Goal: Task Accomplishment & Management: Use online tool/utility

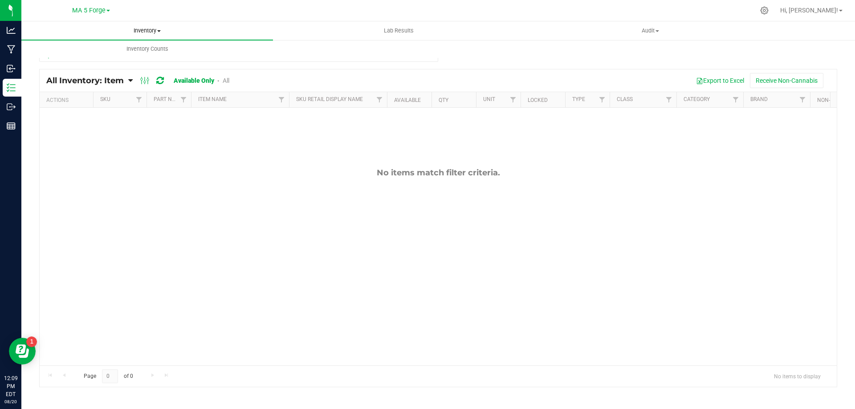
click at [140, 31] on span "Inventory" at bounding box center [147, 31] width 252 height 8
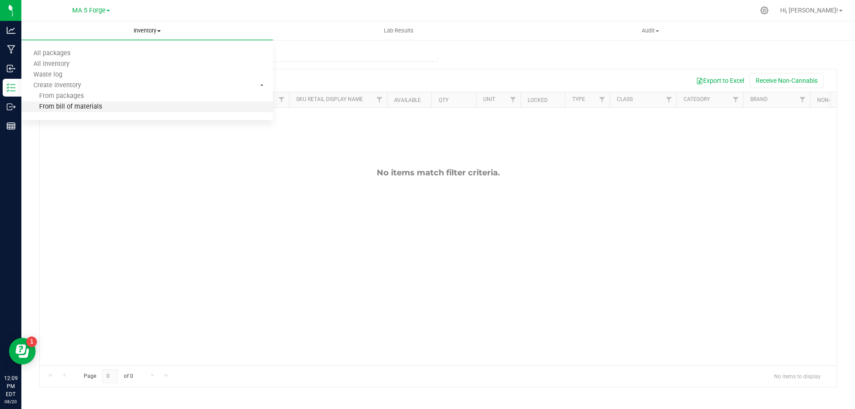
click at [69, 110] on span "From bill of materials" at bounding box center [61, 107] width 81 height 8
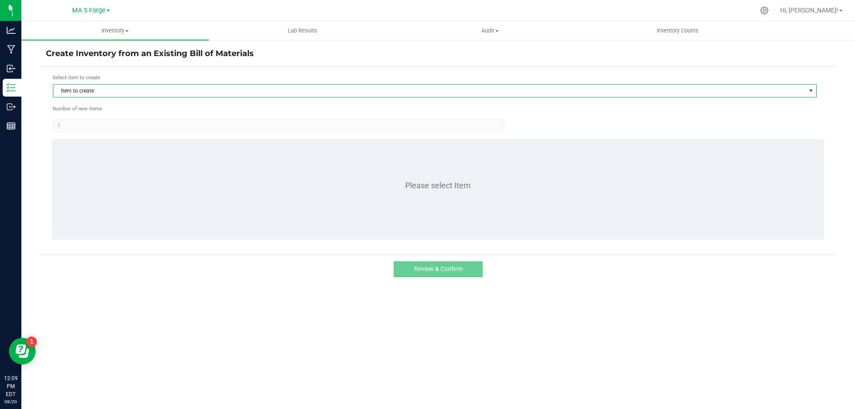
click at [106, 95] on span "Item to create" at bounding box center [429, 91] width 752 height 12
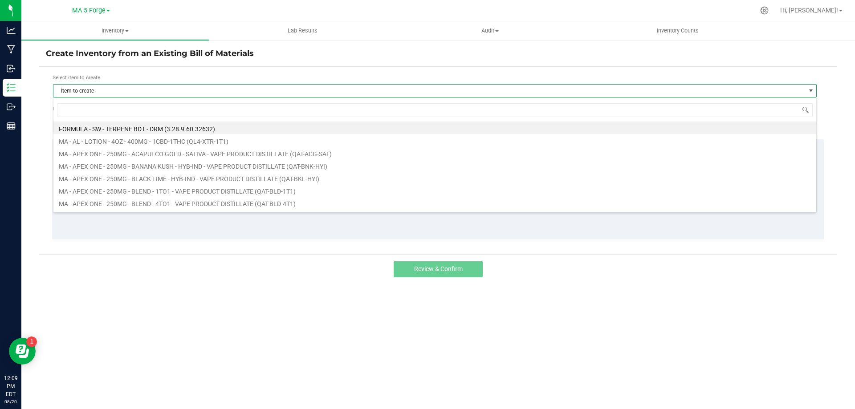
scroll to position [13, 764]
click at [105, 153] on li "MA - APEX ONE - 250MG - ACAPULCO GOLD - SATIVA - VAPE PRODUCT DISTILLATE (QAT-A…" at bounding box center [434, 152] width 763 height 12
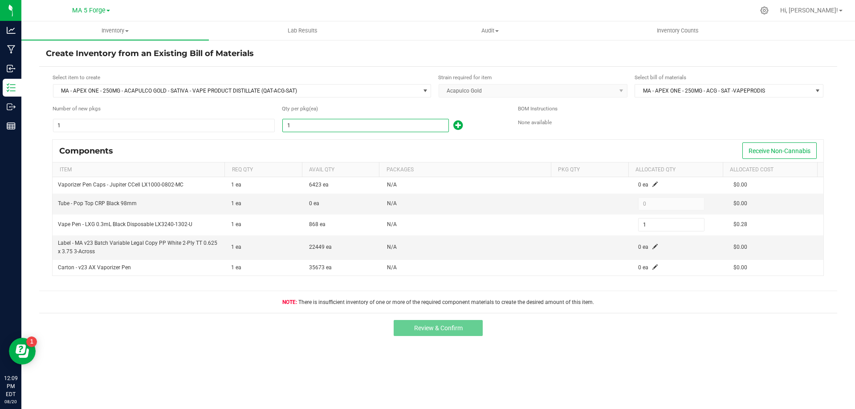
click at [338, 129] on input "1" at bounding box center [366, 125] width 166 height 12
type input "3"
type input "34"
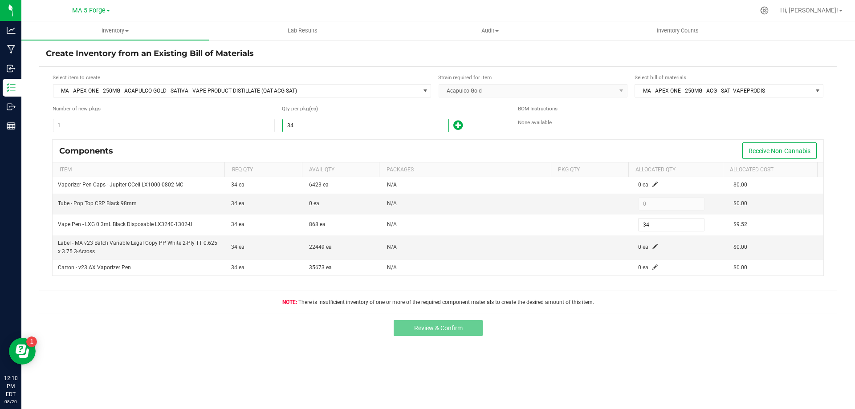
type input "34"
click at [623, 94] on kendo-dropdownlist "Acapulco Gold" at bounding box center [533, 90] width 189 height 13
click at [666, 91] on span "MA - APEX ONE - 250MG - ACG - SAT -VAPEPRODIS" at bounding box center [723, 91] width 177 height 12
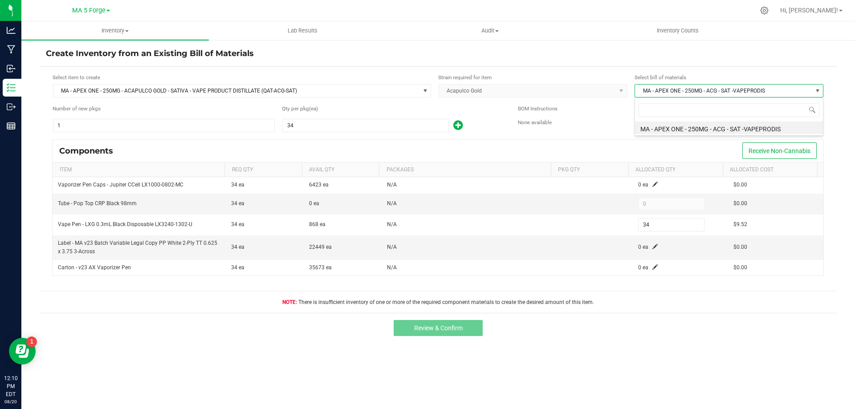
scroll to position [13, 188]
click at [831, 111] on div "Select item to create MA - APEX ONE - 250MG - ACAPULCO GOLD - SATIVA - VAPE PRO…" at bounding box center [438, 190] width 798 height 246
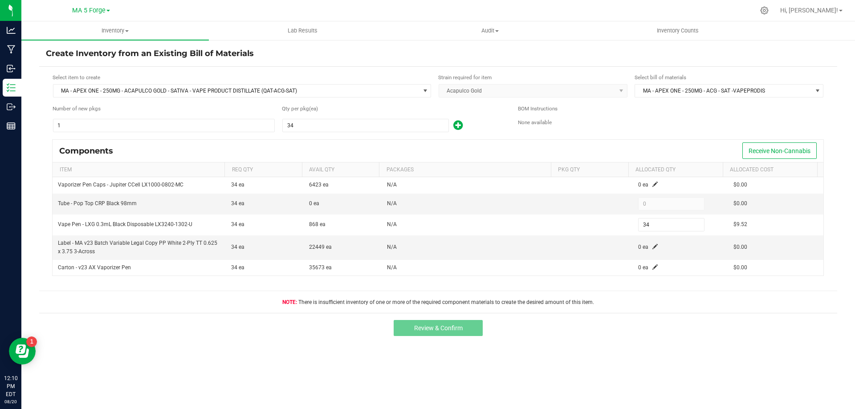
click at [460, 124] on icon at bounding box center [457, 125] width 9 height 11
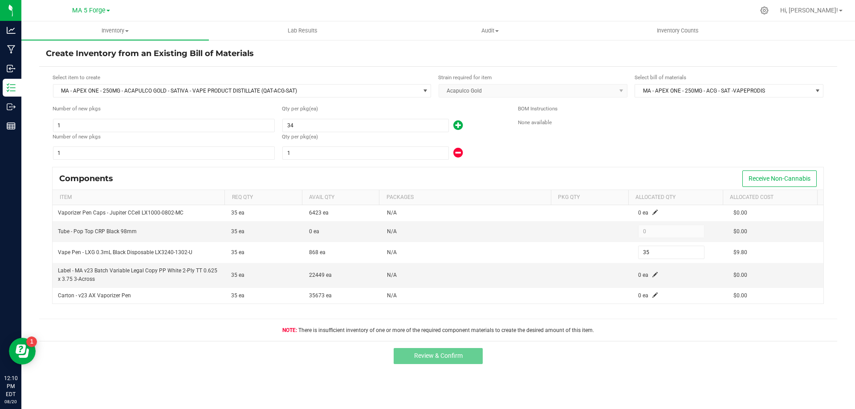
click at [457, 151] on icon at bounding box center [457, 152] width 9 height 11
type input "34"
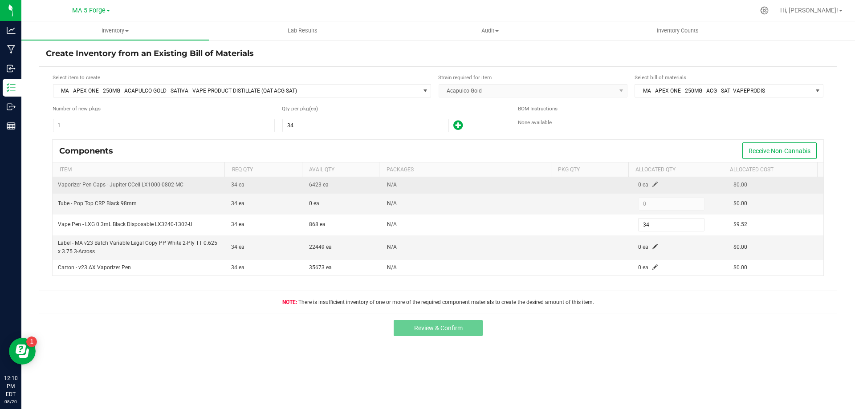
click at [646, 183] on td "0 ea" at bounding box center [680, 185] width 95 height 16
click at [652, 184] on span at bounding box center [654, 184] width 5 height 5
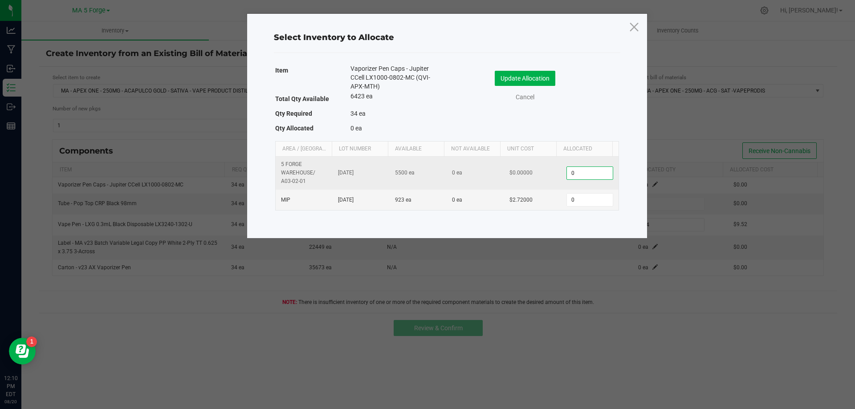
click at [581, 173] on input "0" at bounding box center [589, 173] width 45 height 12
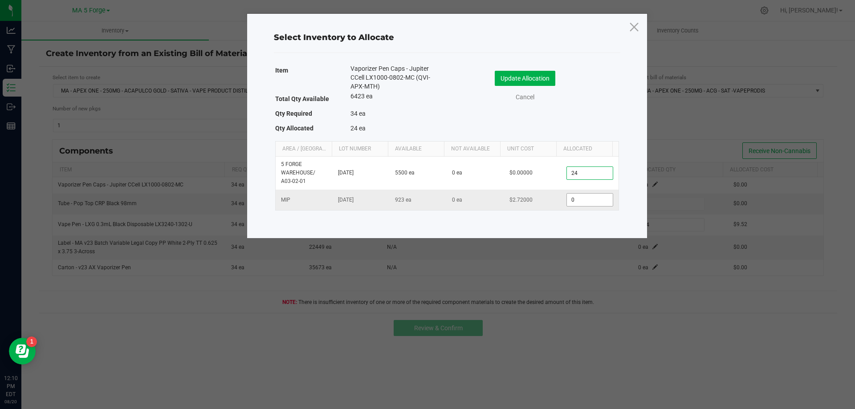
type input "24"
click at [585, 196] on input "0" at bounding box center [589, 200] width 45 height 12
type input "0"
click at [548, 80] on button "Update Allocation" at bounding box center [525, 78] width 61 height 15
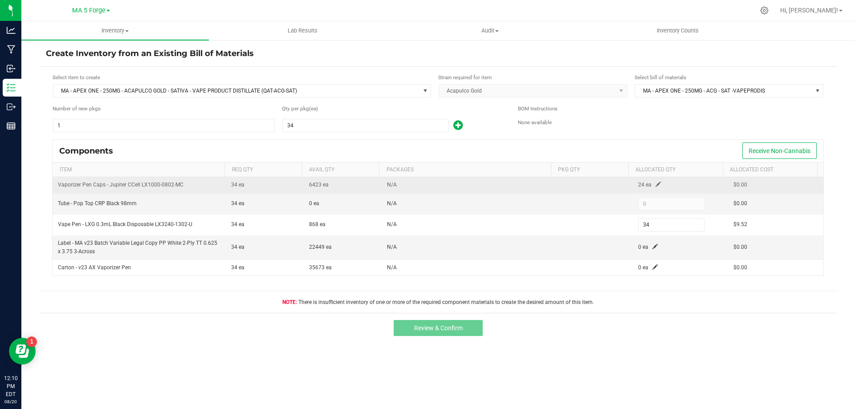
click at [655, 183] on span at bounding box center [657, 184] width 5 height 5
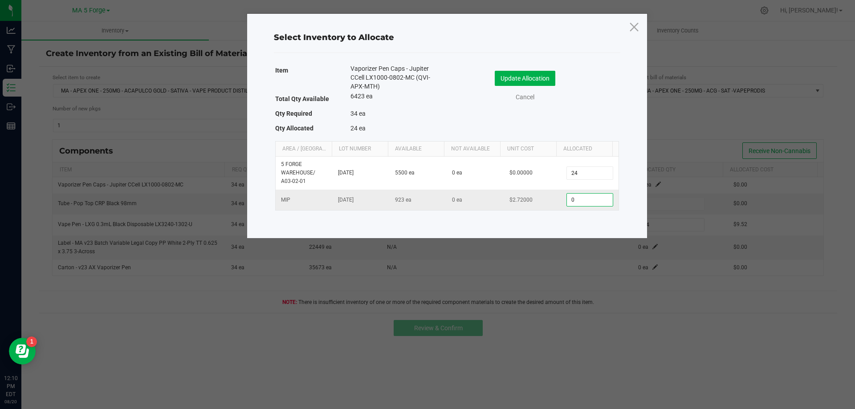
click at [586, 199] on input "0" at bounding box center [589, 200] width 45 height 12
type input "9"
type input "10"
click at [541, 79] on button "Update Allocation" at bounding box center [525, 78] width 61 height 15
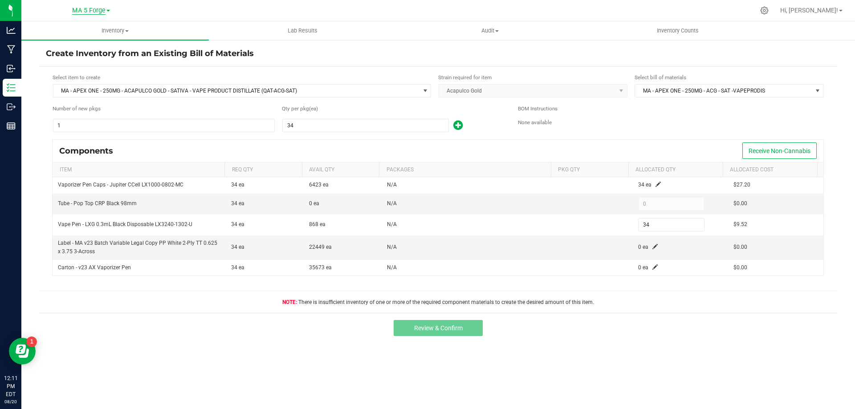
click at [93, 9] on span "MA 5 Forge" at bounding box center [88, 11] width 33 height 8
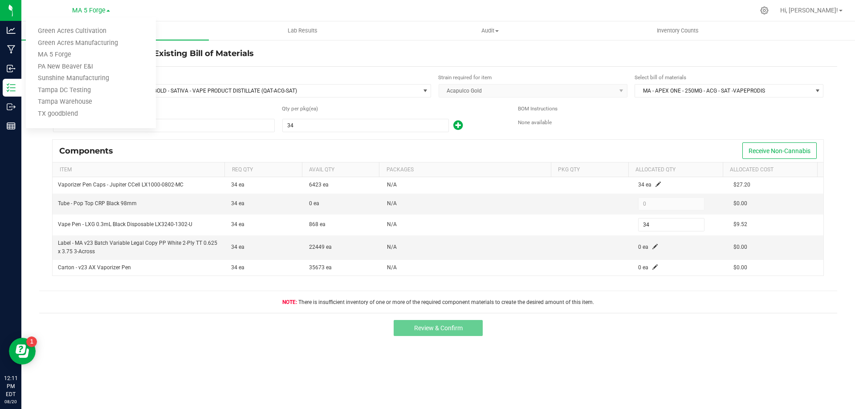
click at [177, 29] on span "Inventory" at bounding box center [114, 31] width 187 height 8
click at [114, 28] on span "Inventory" at bounding box center [114, 31] width 187 height 8
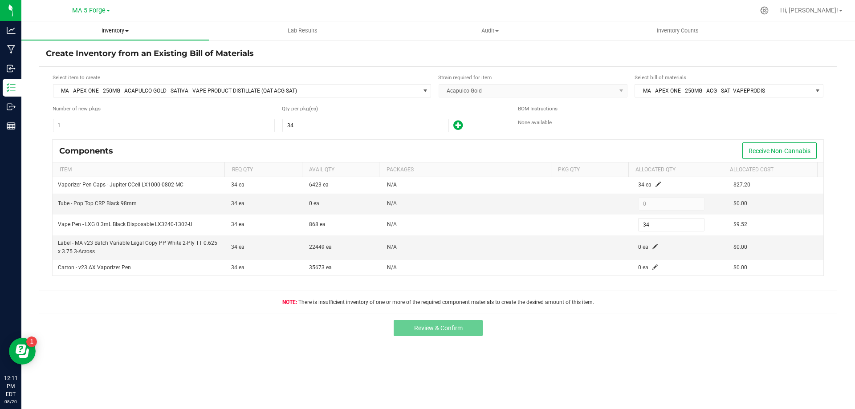
click at [114, 28] on span "Inventory" at bounding box center [114, 31] width 187 height 8
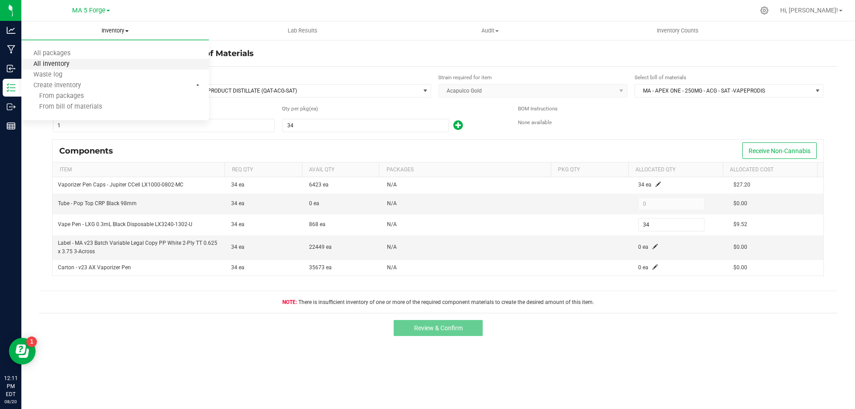
click at [53, 65] on span "All inventory" at bounding box center [51, 65] width 60 height 8
